Goal: Find specific page/section: Find specific page/section

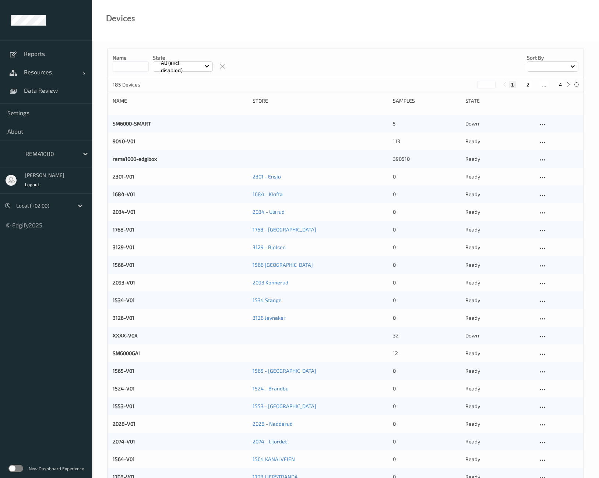
click at [20, 470] on label at bounding box center [15, 468] width 15 height 7
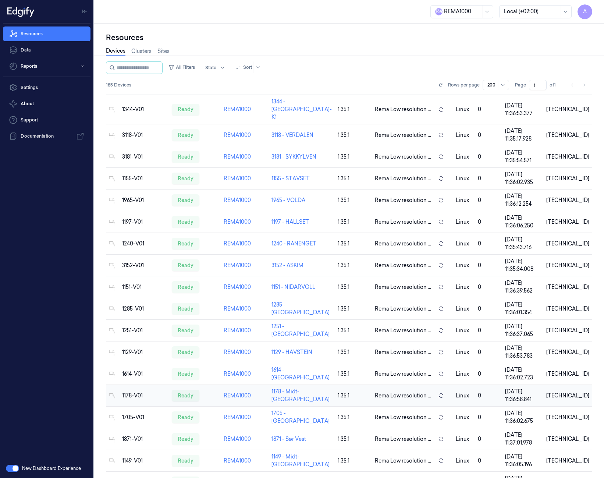
scroll to position [3620, 0]
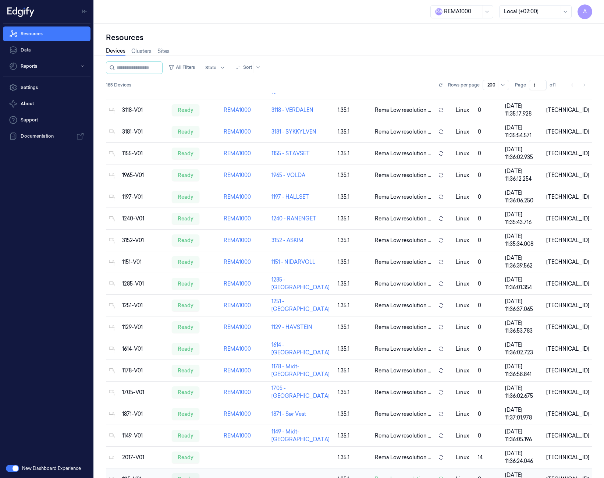
click at [254, 469] on td at bounding box center [245, 479] width 48 height 22
click at [149, 475] on div "1115-V01" at bounding box center [144, 479] width 44 height 8
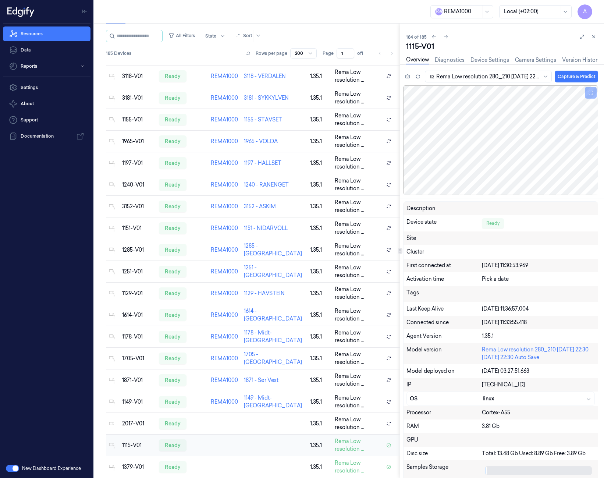
scroll to position [3646, 0]
click at [134, 419] on div "2017-V01" at bounding box center [137, 423] width 31 height 8
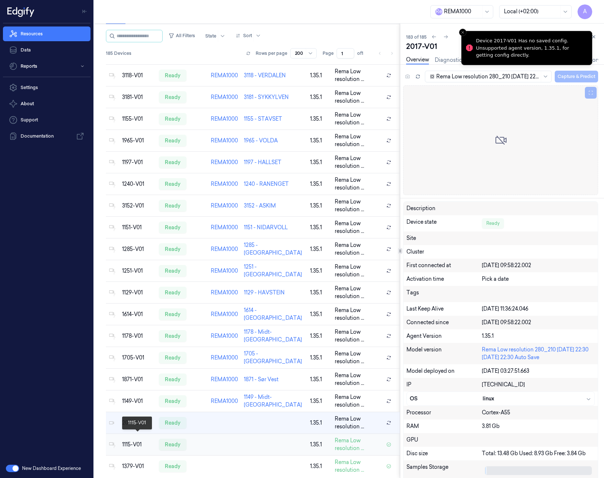
click at [133, 441] on div "1115-V01" at bounding box center [137, 445] width 31 height 8
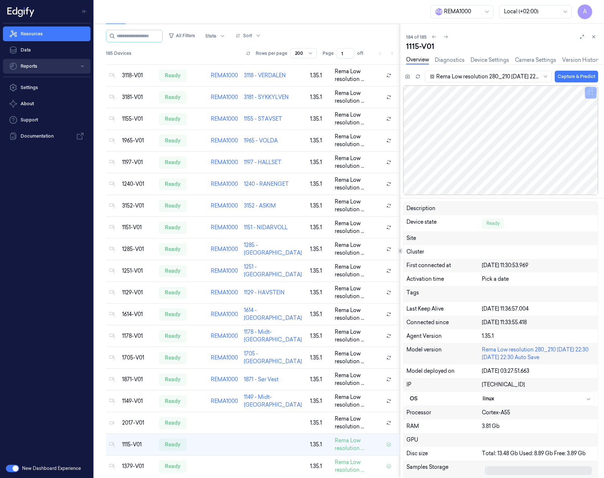
click at [39, 66] on button "Reports" at bounding box center [47, 66] width 88 height 15
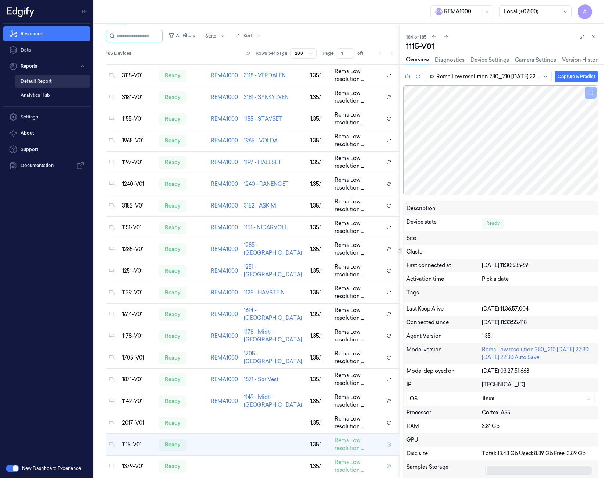
click at [36, 84] on link "Default Report" at bounding box center [53, 81] width 76 height 13
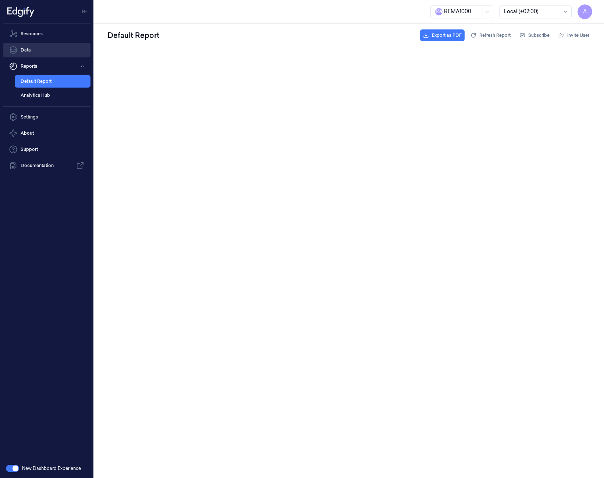
click at [36, 52] on link "Data" at bounding box center [47, 50] width 88 height 15
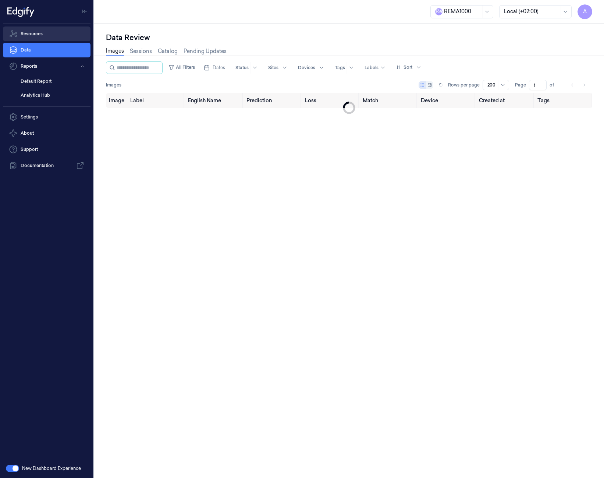
click at [32, 34] on link "Resources" at bounding box center [47, 33] width 88 height 15
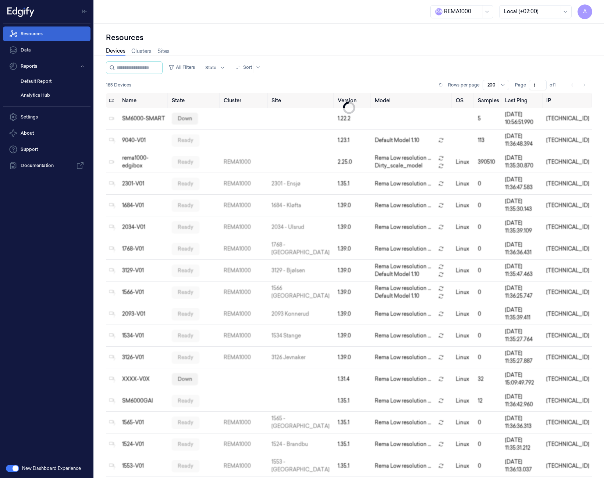
click at [34, 36] on link "Resources" at bounding box center [47, 33] width 88 height 15
click at [30, 47] on link "Data" at bounding box center [47, 50] width 88 height 15
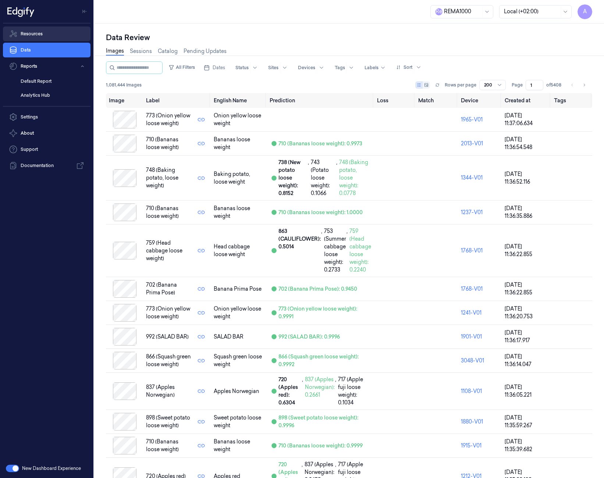
click at [41, 35] on link "Resources" at bounding box center [47, 33] width 88 height 15
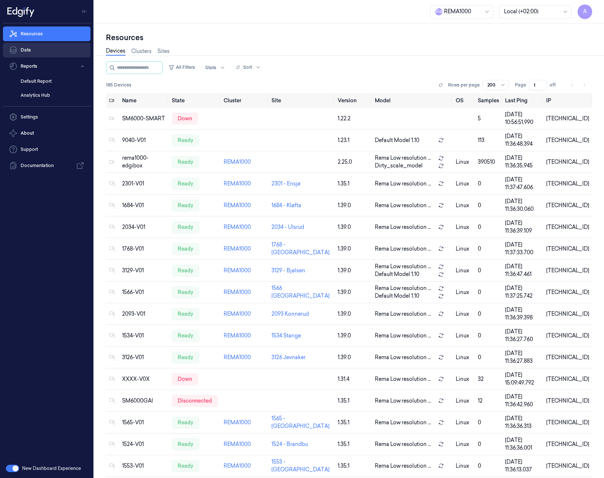
click at [35, 50] on link "Data" at bounding box center [47, 50] width 88 height 15
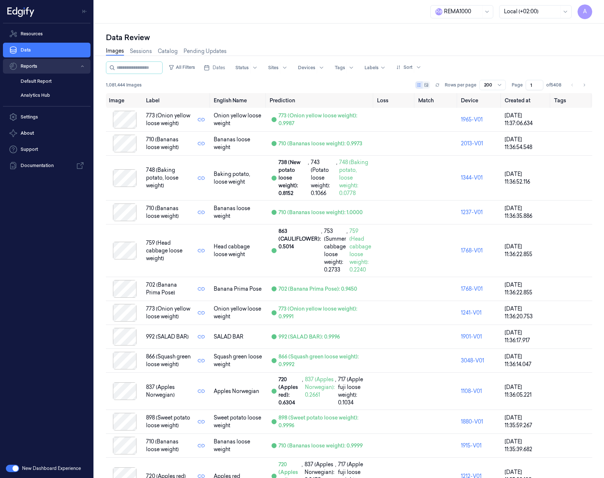
click at [30, 64] on button "Reports" at bounding box center [47, 66] width 88 height 15
click at [32, 82] on link "Default Report" at bounding box center [53, 81] width 76 height 13
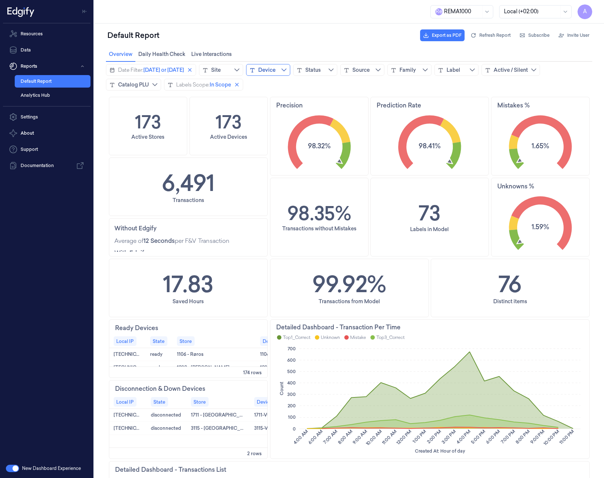
click at [283, 71] on button "Device" at bounding box center [268, 70] width 44 height 12
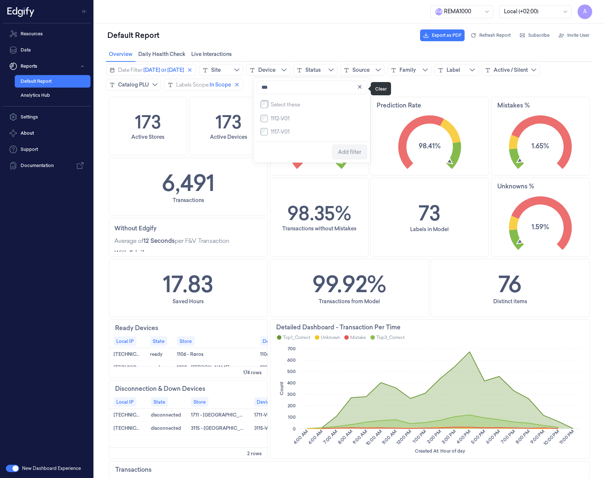
type input "***"
drag, startPoint x: 355, startPoint y: 91, endPoint x: 188, endPoint y: 118, distance: 168.9
click at [355, 91] on button "button" at bounding box center [359, 86] width 15 height 15
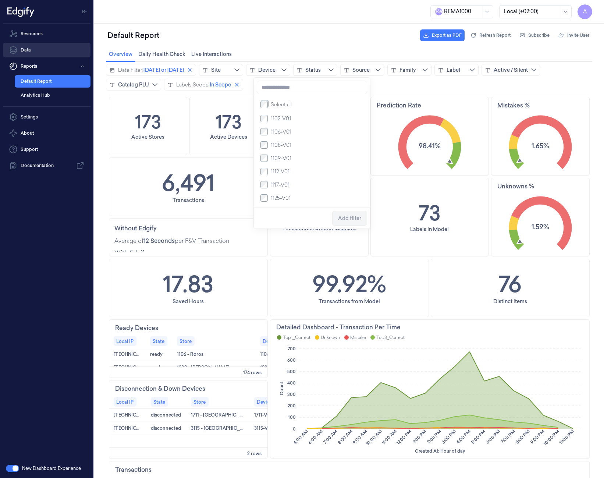
drag, startPoint x: 29, startPoint y: 50, endPoint x: 41, endPoint y: 48, distance: 12.6
click at [29, 50] on link "Data" at bounding box center [47, 50] width 88 height 15
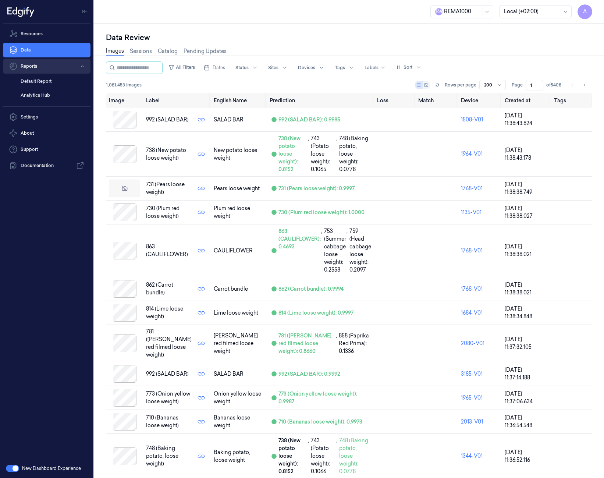
click at [34, 67] on button "Reports" at bounding box center [47, 66] width 88 height 15
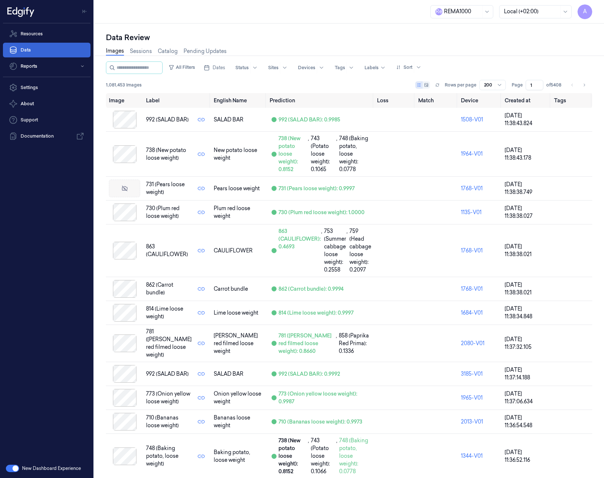
click at [34, 54] on link "Data" at bounding box center [47, 50] width 88 height 15
click at [31, 37] on link "Resources" at bounding box center [47, 33] width 88 height 15
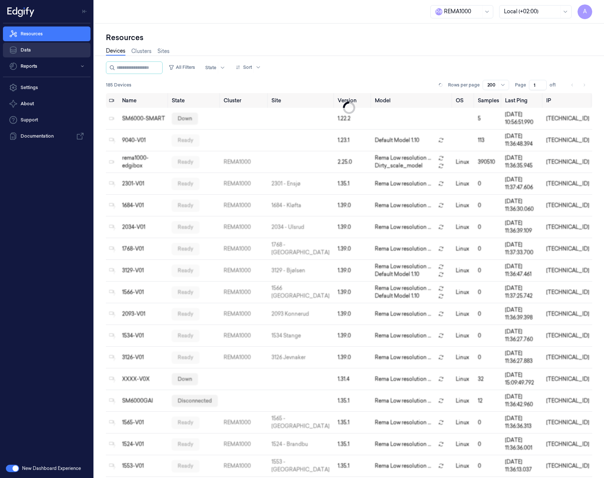
click at [28, 52] on link "Data" at bounding box center [47, 50] width 88 height 15
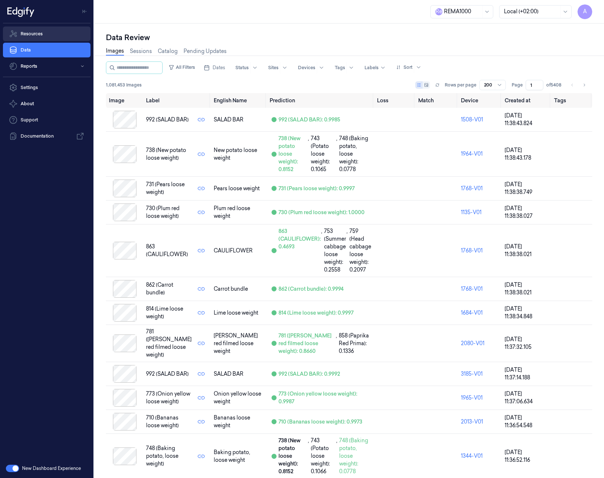
click at [43, 30] on link "Resources" at bounding box center [47, 33] width 88 height 15
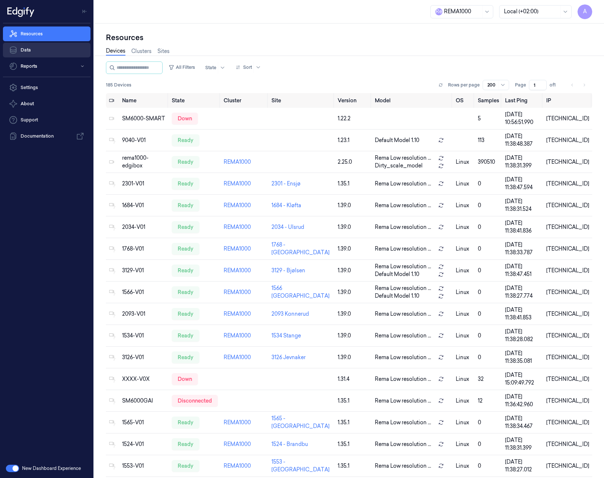
click at [44, 47] on link "Data" at bounding box center [47, 50] width 88 height 15
